Goal: Obtain resource: Download file/media

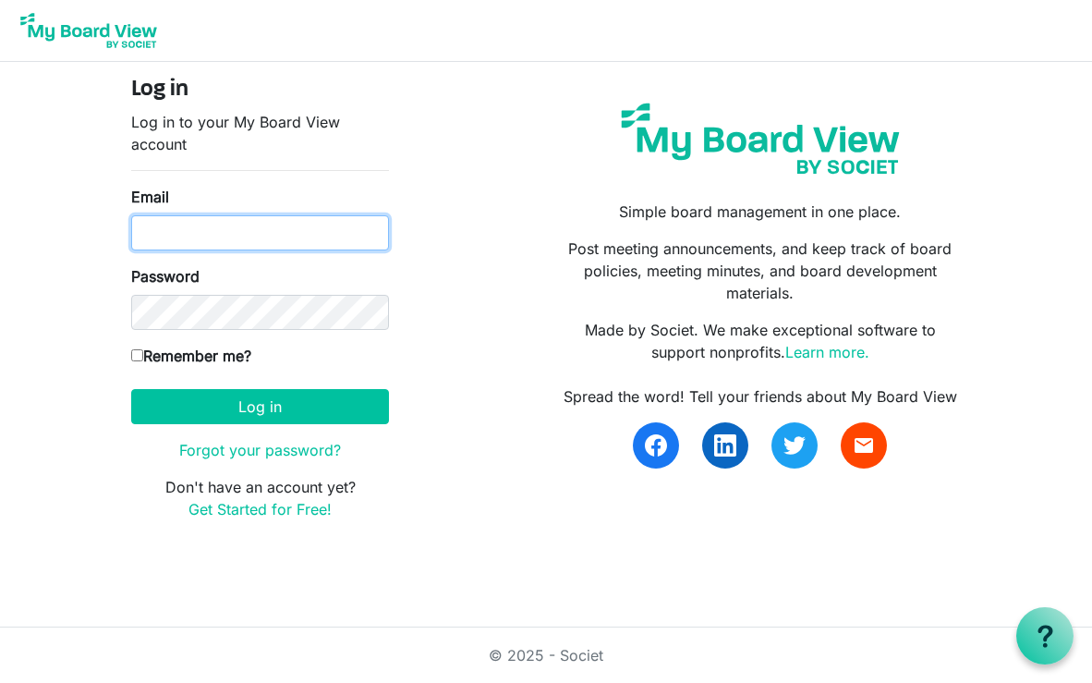
click at [292, 245] on input "Email" at bounding box center [260, 232] width 258 height 35
type input "officeadmin@baptistfoundationil.org"
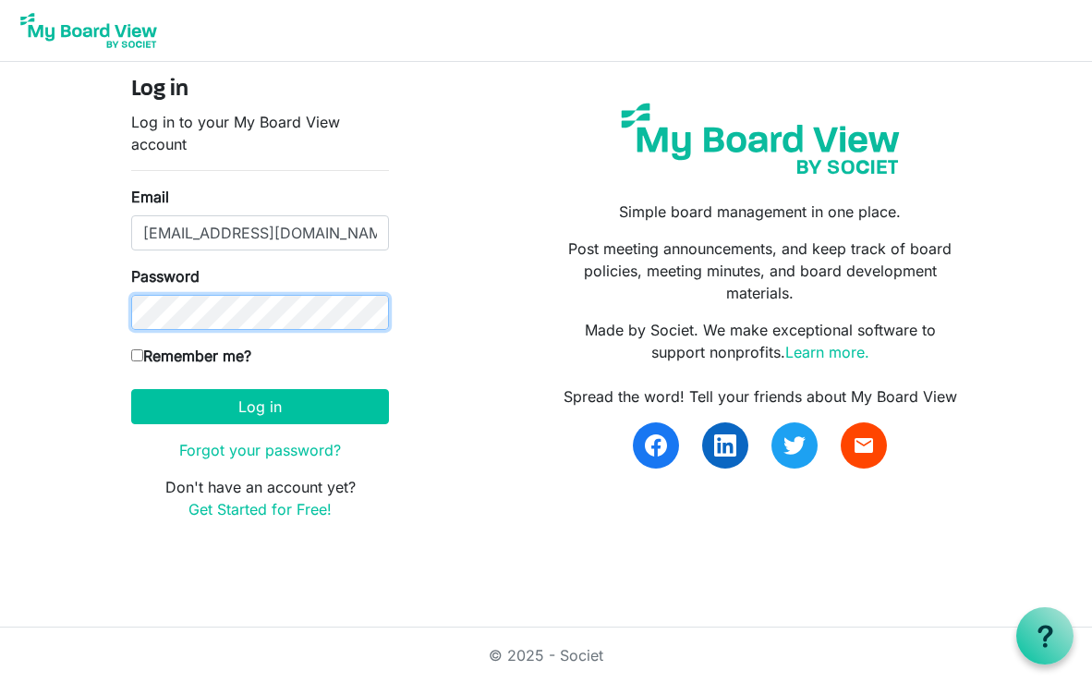
click at [131, 389] on button "Log in" at bounding box center [260, 406] width 258 height 35
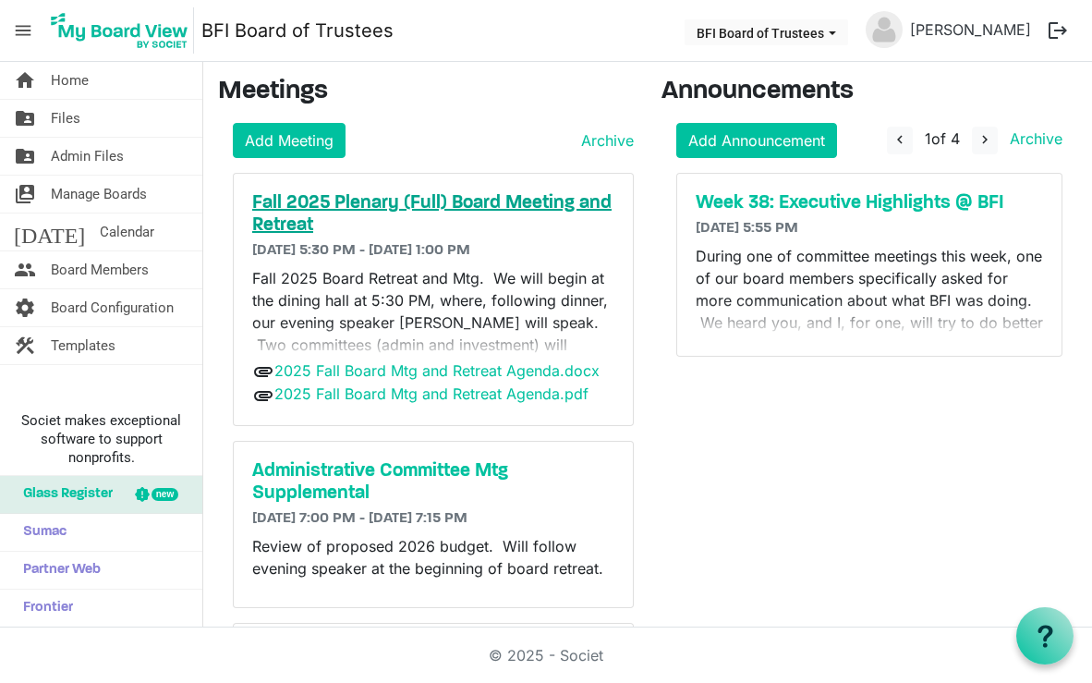
click at [472, 203] on h5 "Fall 2025 Plenary (Full) Board Meeting and Retreat" at bounding box center [433, 214] width 362 height 44
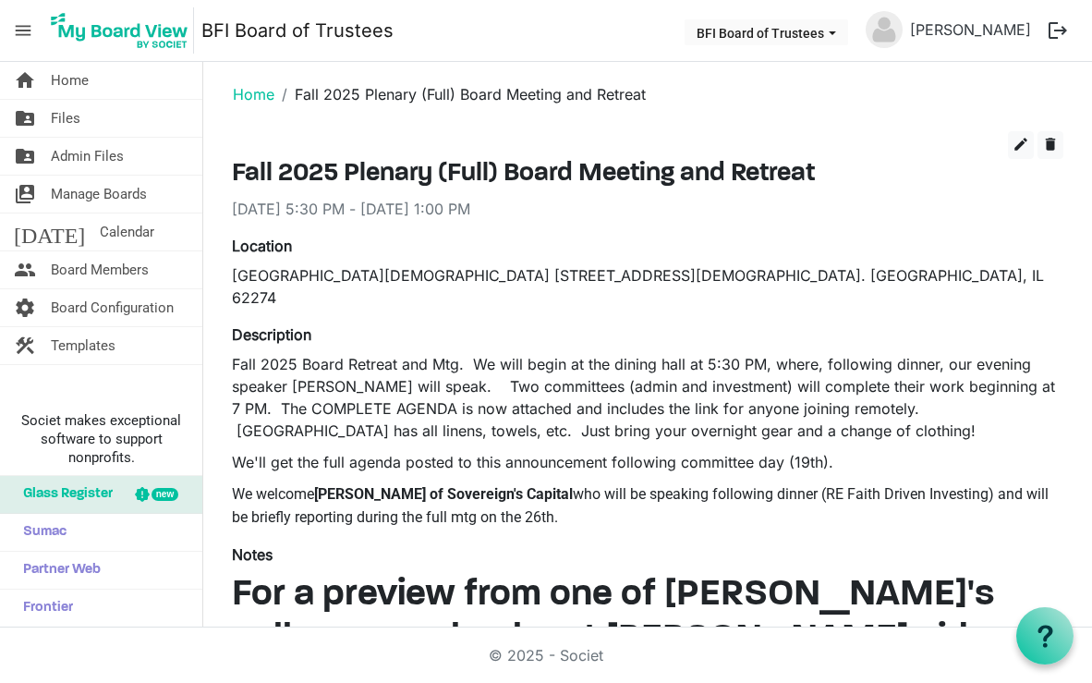
scroll to position [3, 0]
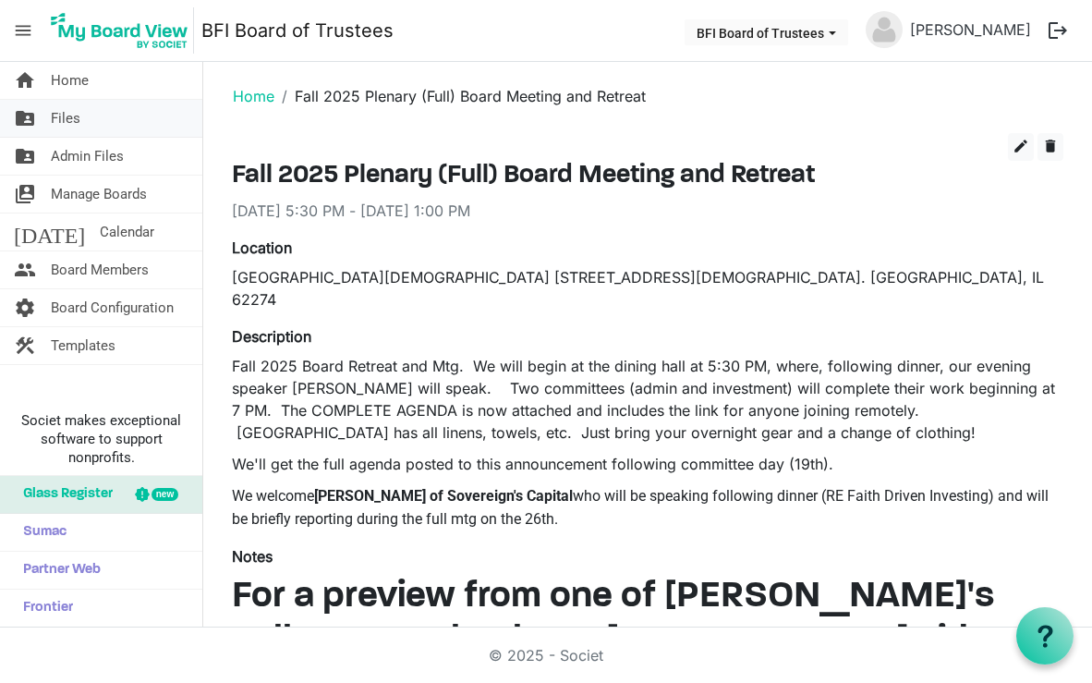
click at [67, 122] on span "Files" at bounding box center [66, 118] width 30 height 37
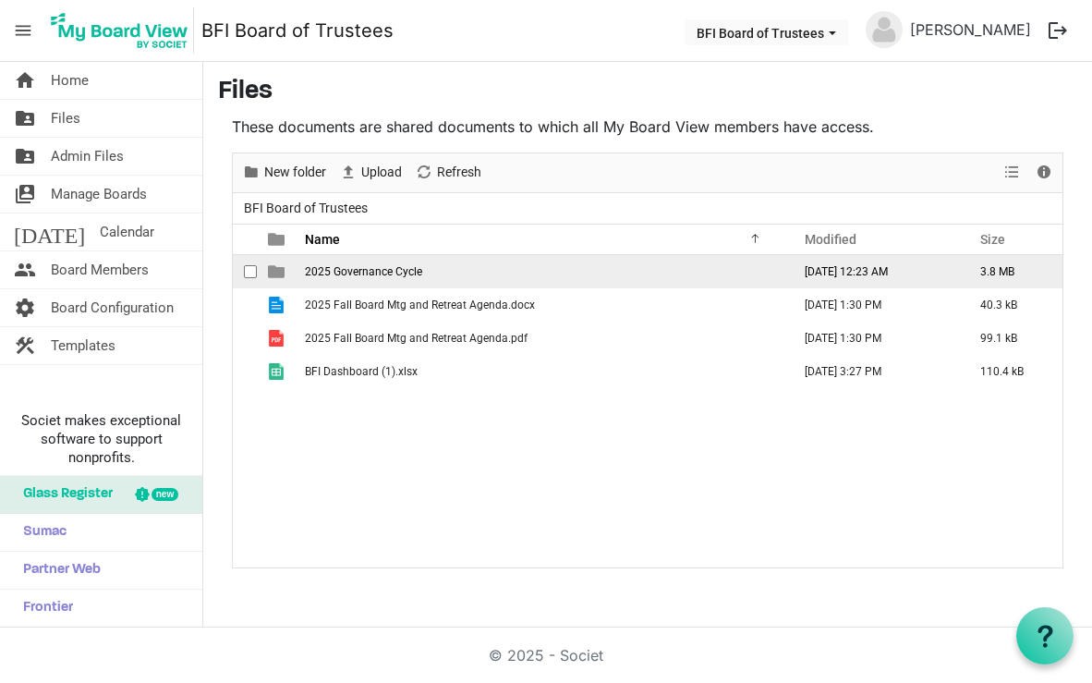
click at [377, 273] on span "2025 Governance Cycle" at bounding box center [363, 271] width 117 height 13
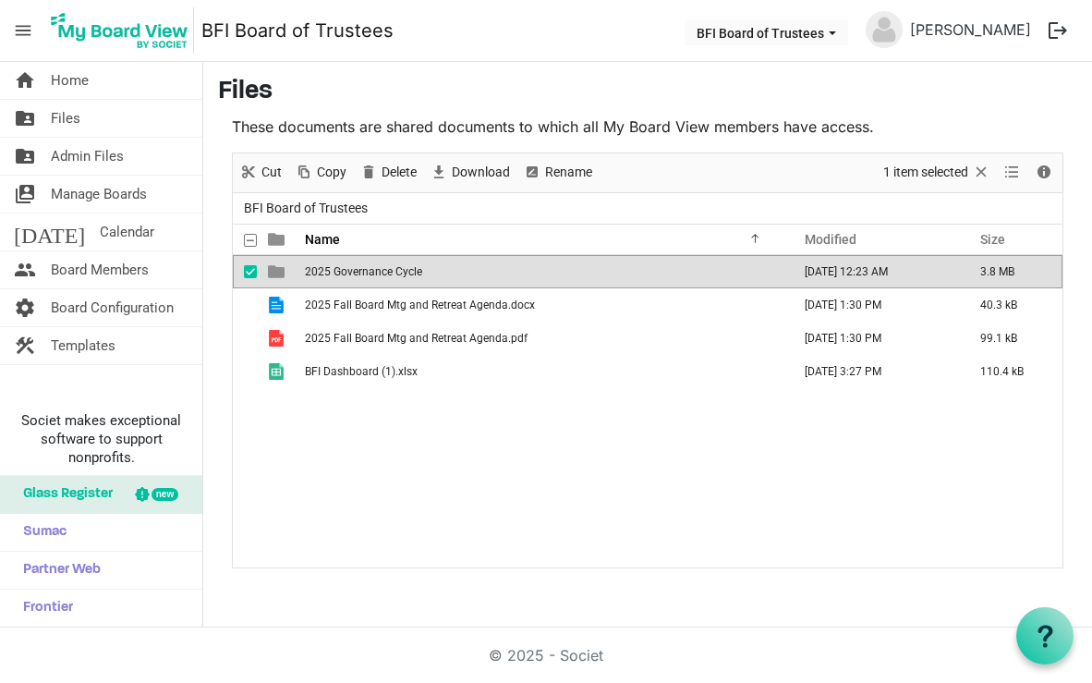
click at [379, 272] on span "2025 Governance Cycle" at bounding box center [363, 271] width 117 height 13
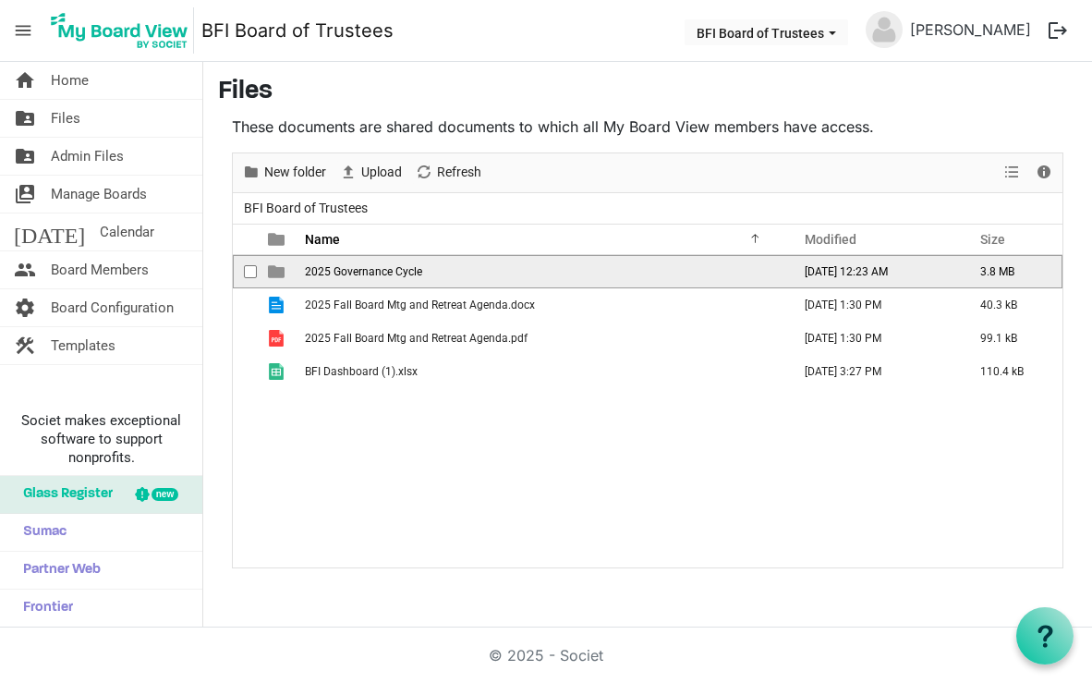
click at [379, 272] on span "2025 Governance Cycle" at bounding box center [363, 271] width 117 height 13
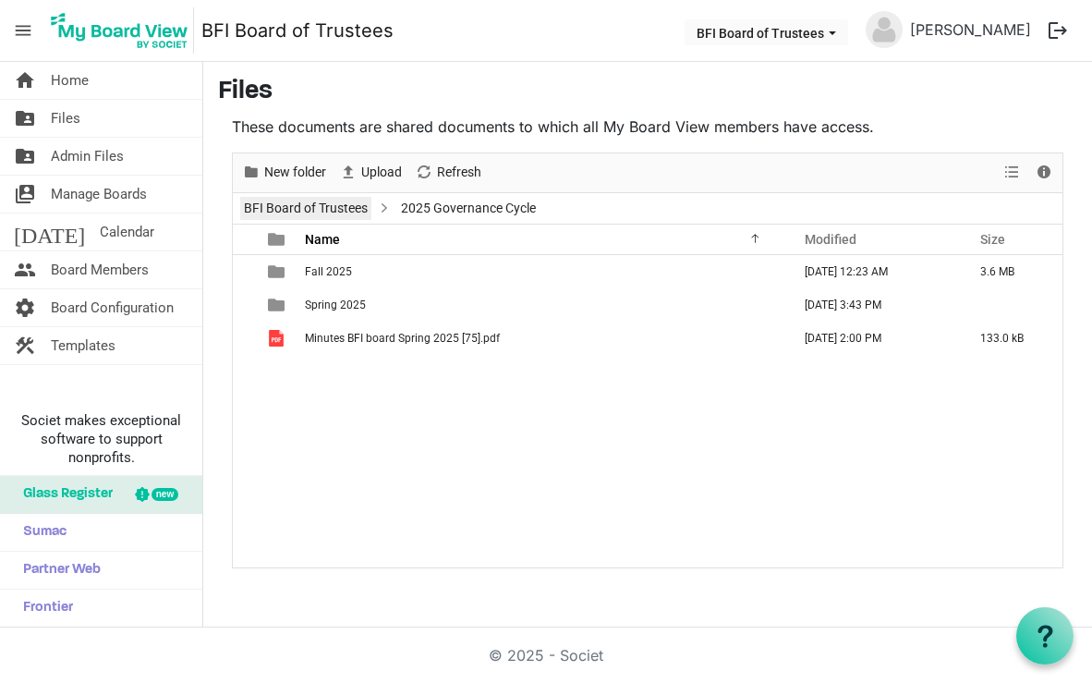
click at [349, 209] on link "BFI Board of Trustees" at bounding box center [305, 208] width 131 height 23
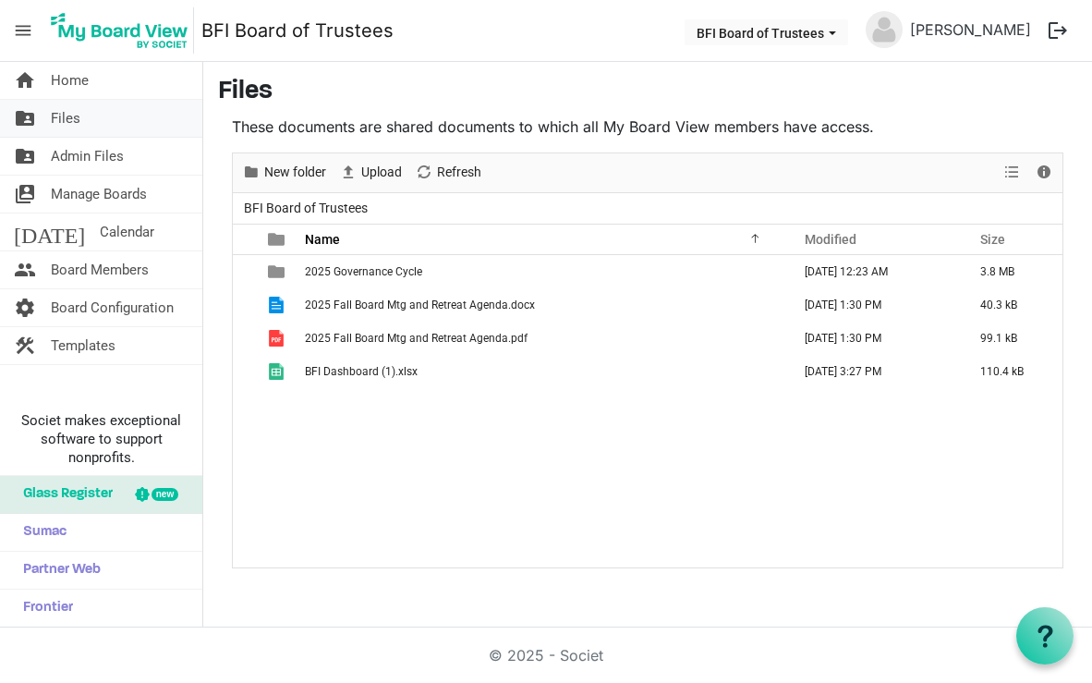
click at [64, 118] on span "Files" at bounding box center [66, 118] width 30 height 37
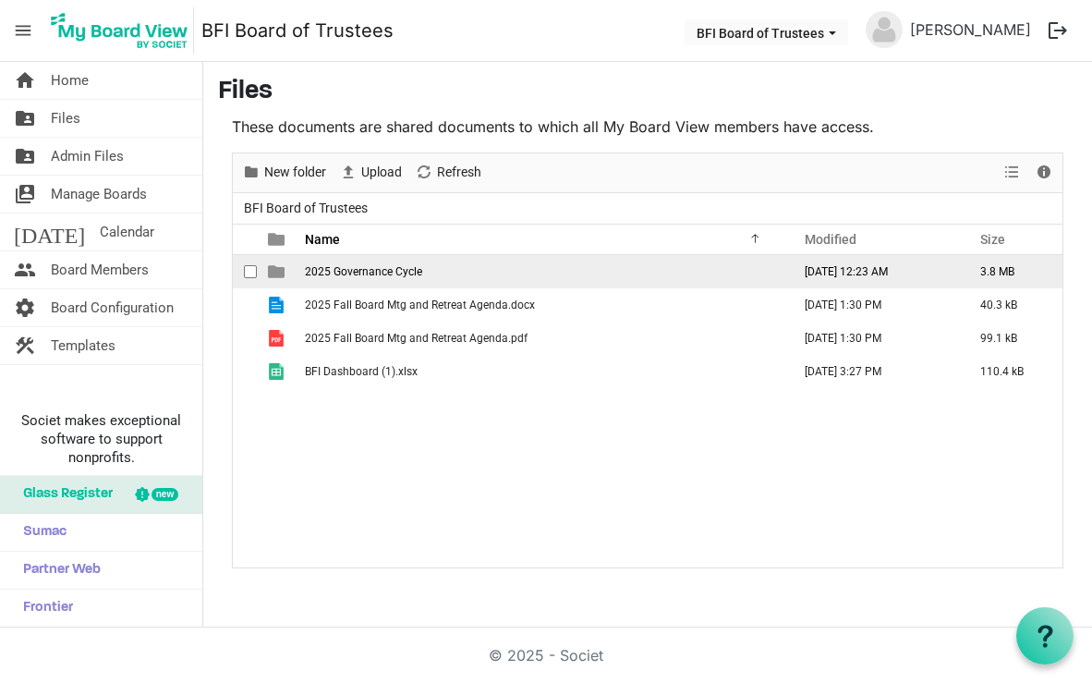
click at [386, 272] on span "2025 Governance Cycle" at bounding box center [363, 271] width 117 height 13
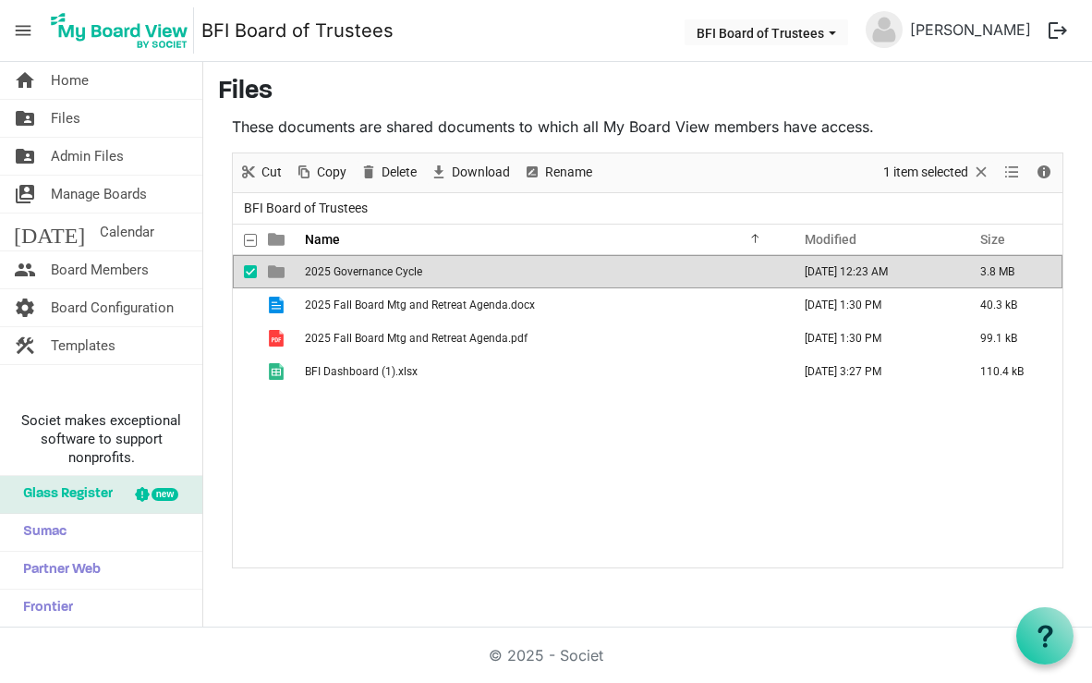
click at [386, 272] on span "2025 Governance Cycle" at bounding box center [363, 271] width 117 height 13
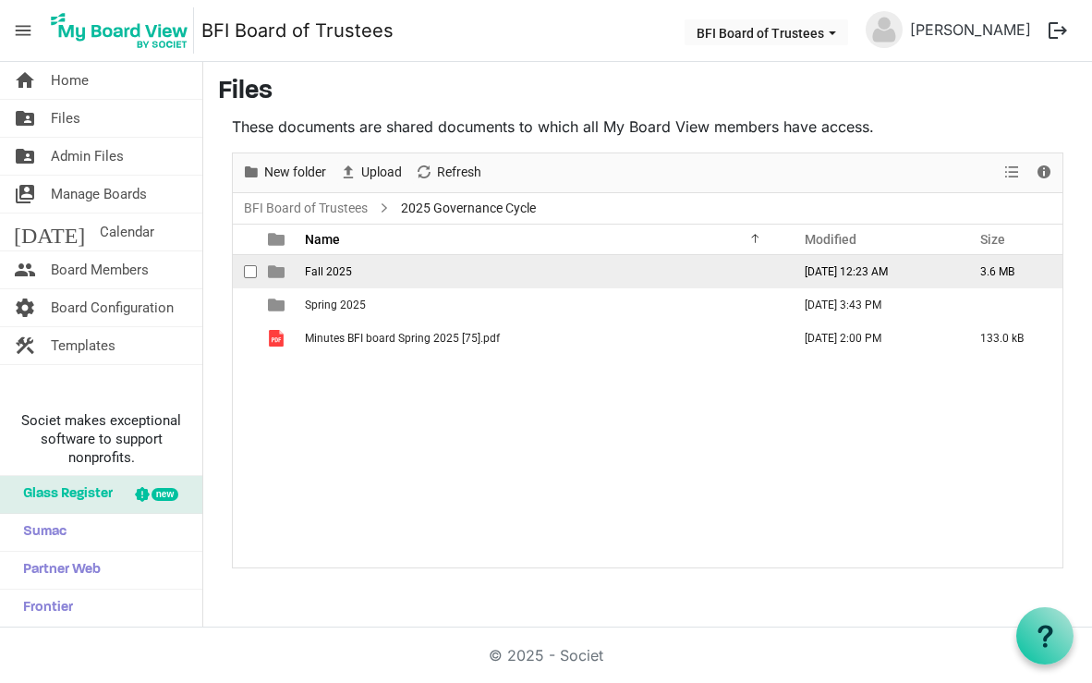
click at [338, 273] on span "Fall 2025" at bounding box center [328, 271] width 47 height 13
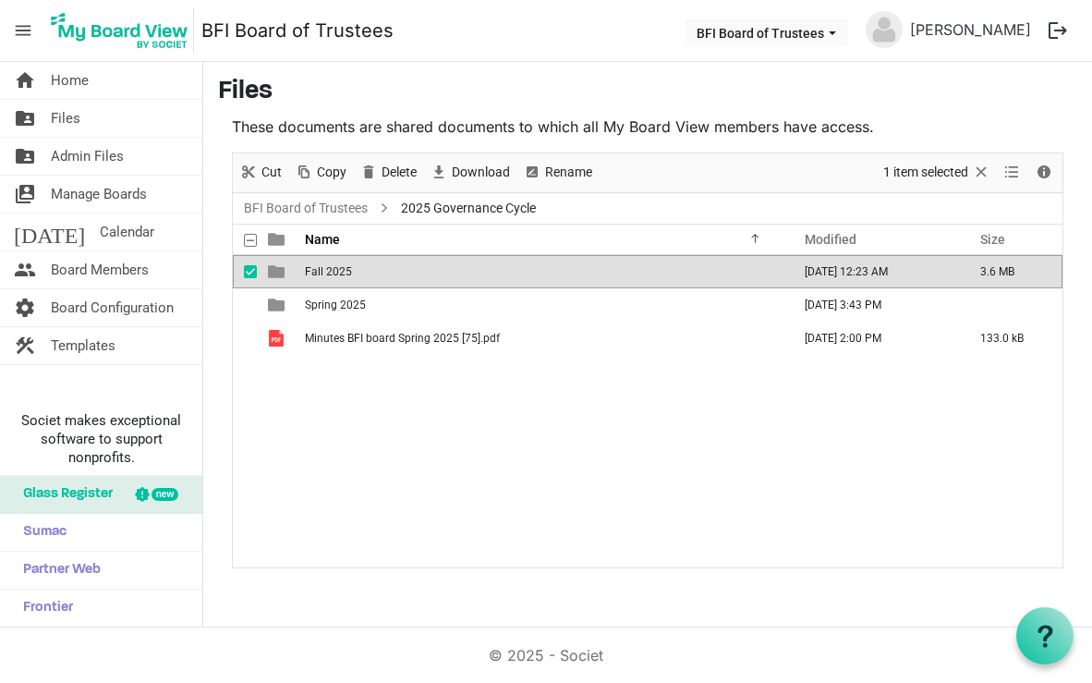
click at [338, 273] on span "Fall 2025" at bounding box center [328, 271] width 47 height 13
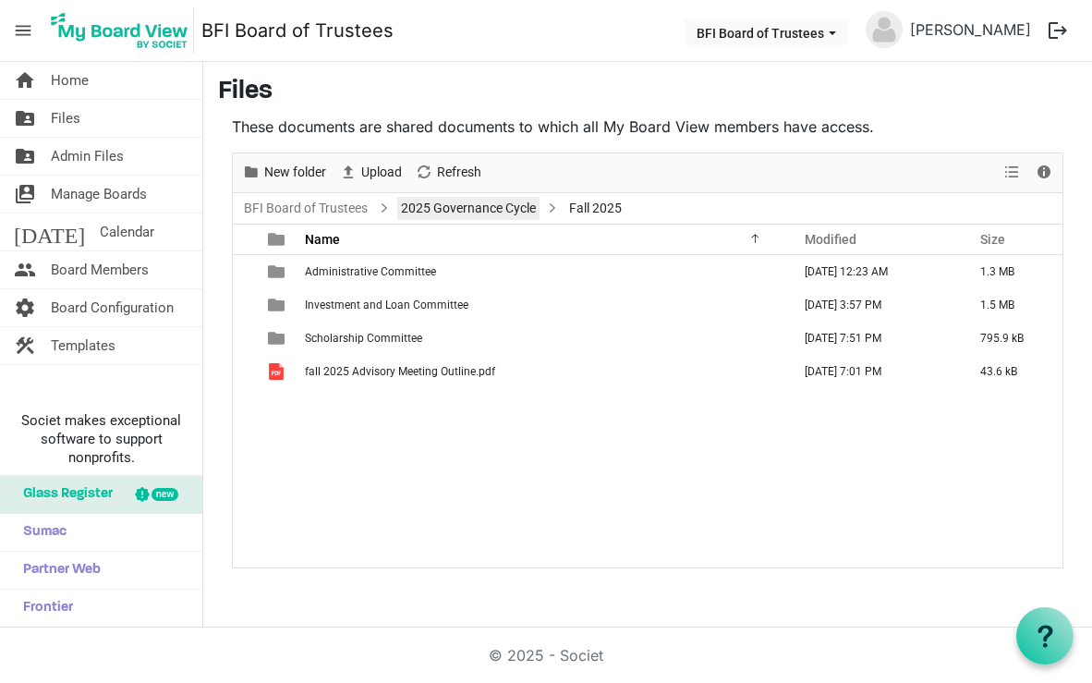
click at [443, 210] on link "2025 Governance Cycle" at bounding box center [468, 208] width 142 height 23
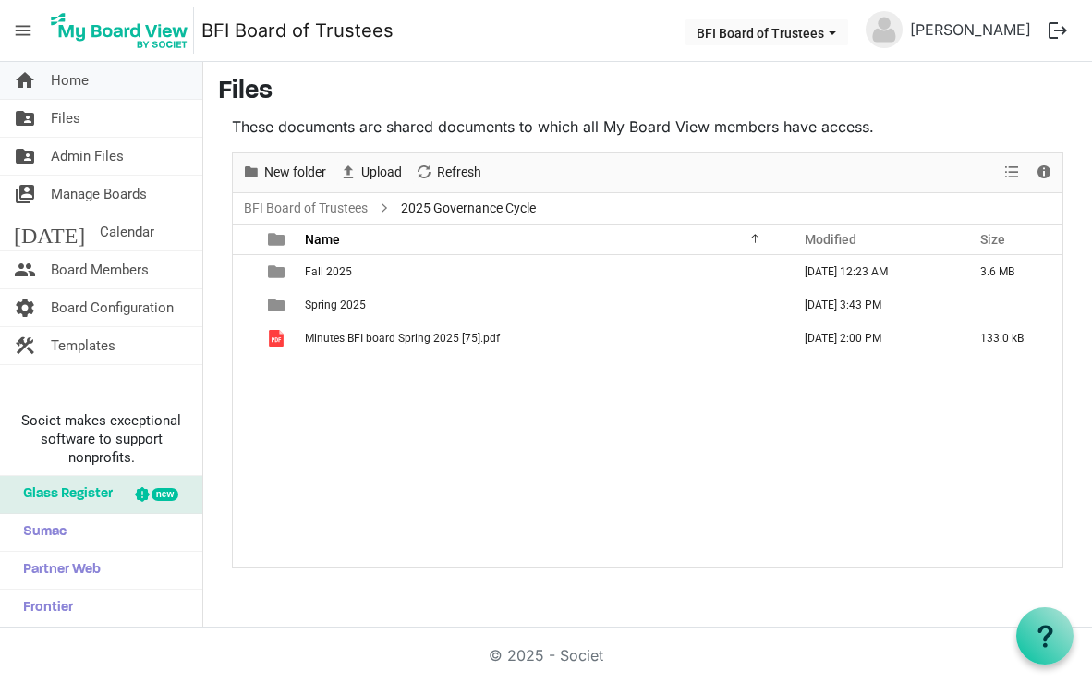
click at [57, 67] on span "Home" at bounding box center [70, 80] width 38 height 37
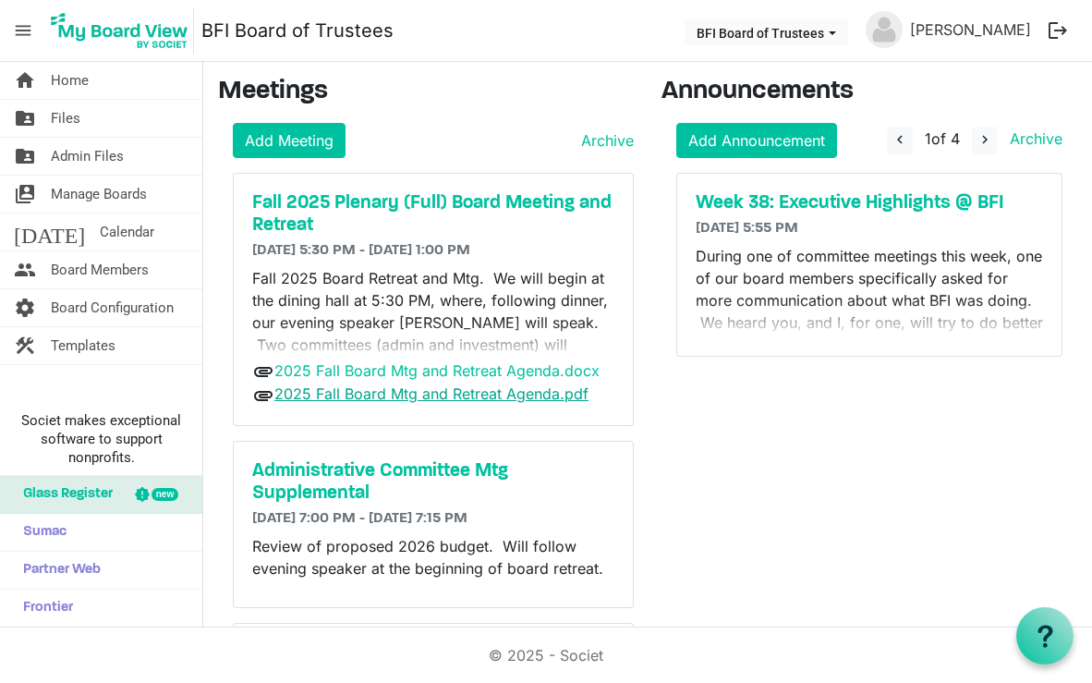
click at [415, 391] on link "2025 Fall Board Mtg and Retreat Agenda.pdf" at bounding box center [431, 393] width 314 height 18
